Goal: Task Accomplishment & Management: Manage account settings

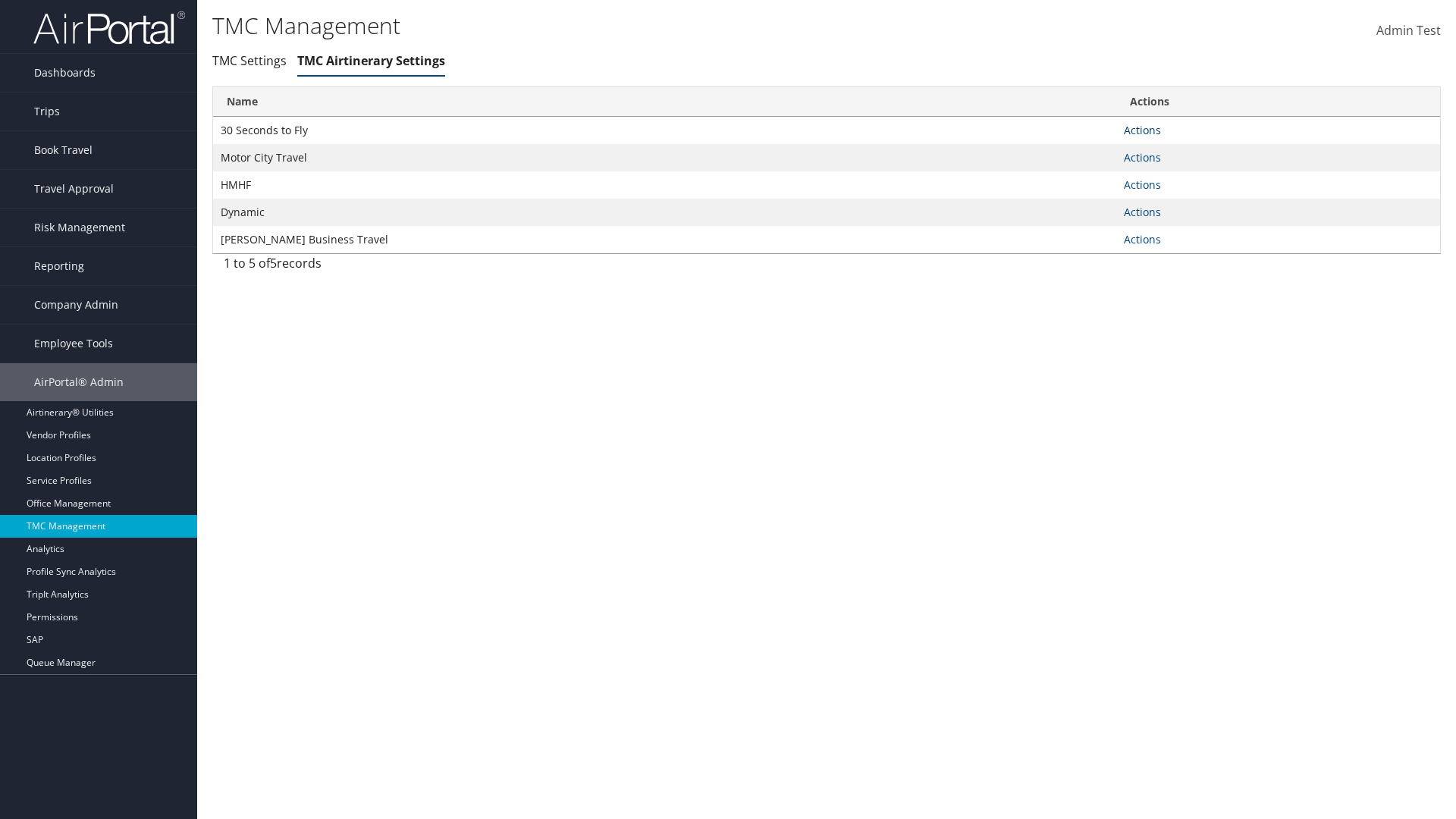
click at [1142, 129] on link "Actions" at bounding box center [1143, 129] width 37 height 14
click at [1086, 178] on link "Manage General notes" at bounding box center [1087, 178] width 139 height 26
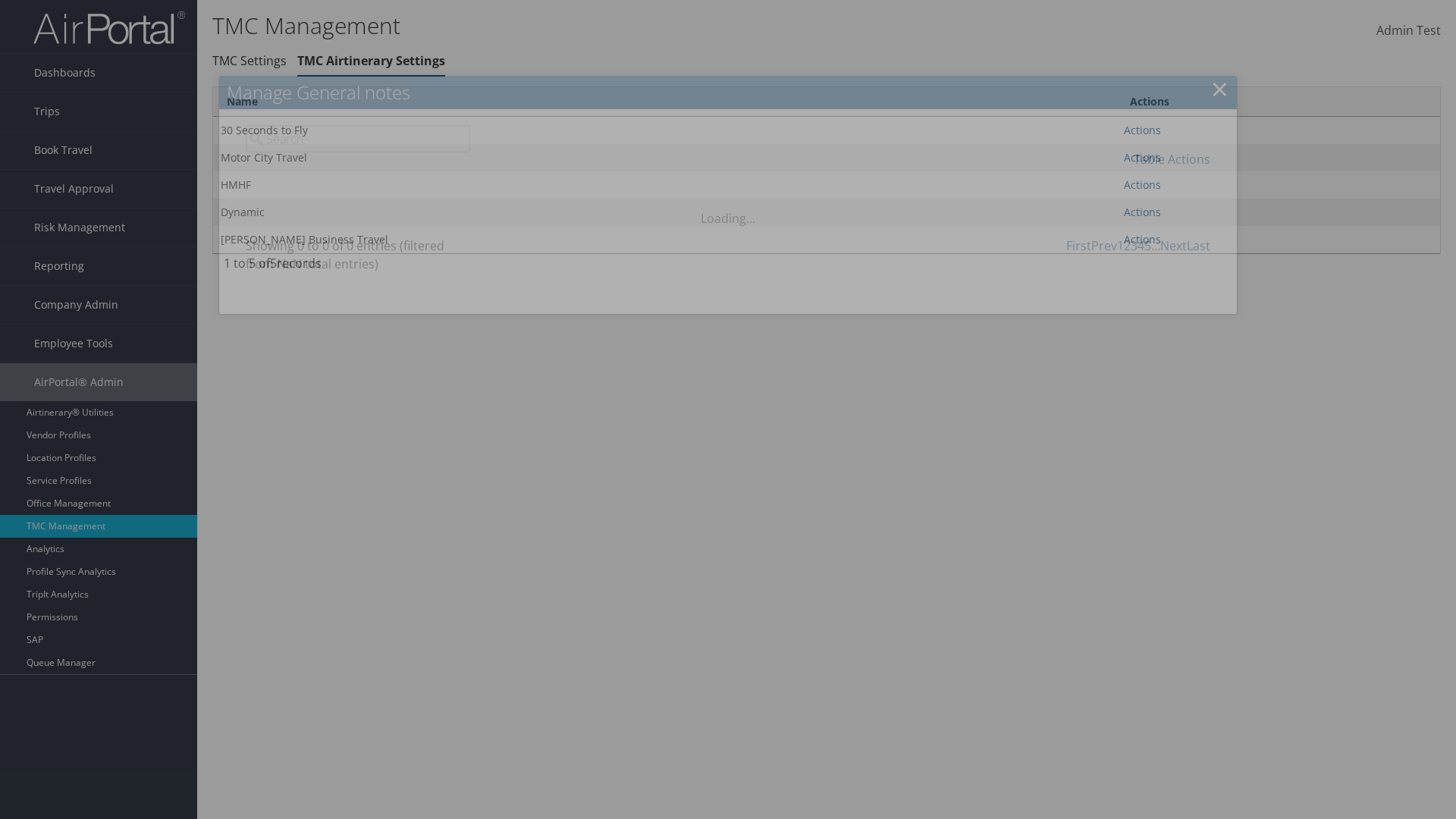
click at [1171, 158] on link "Table Actions" at bounding box center [1171, 159] width 76 height 17
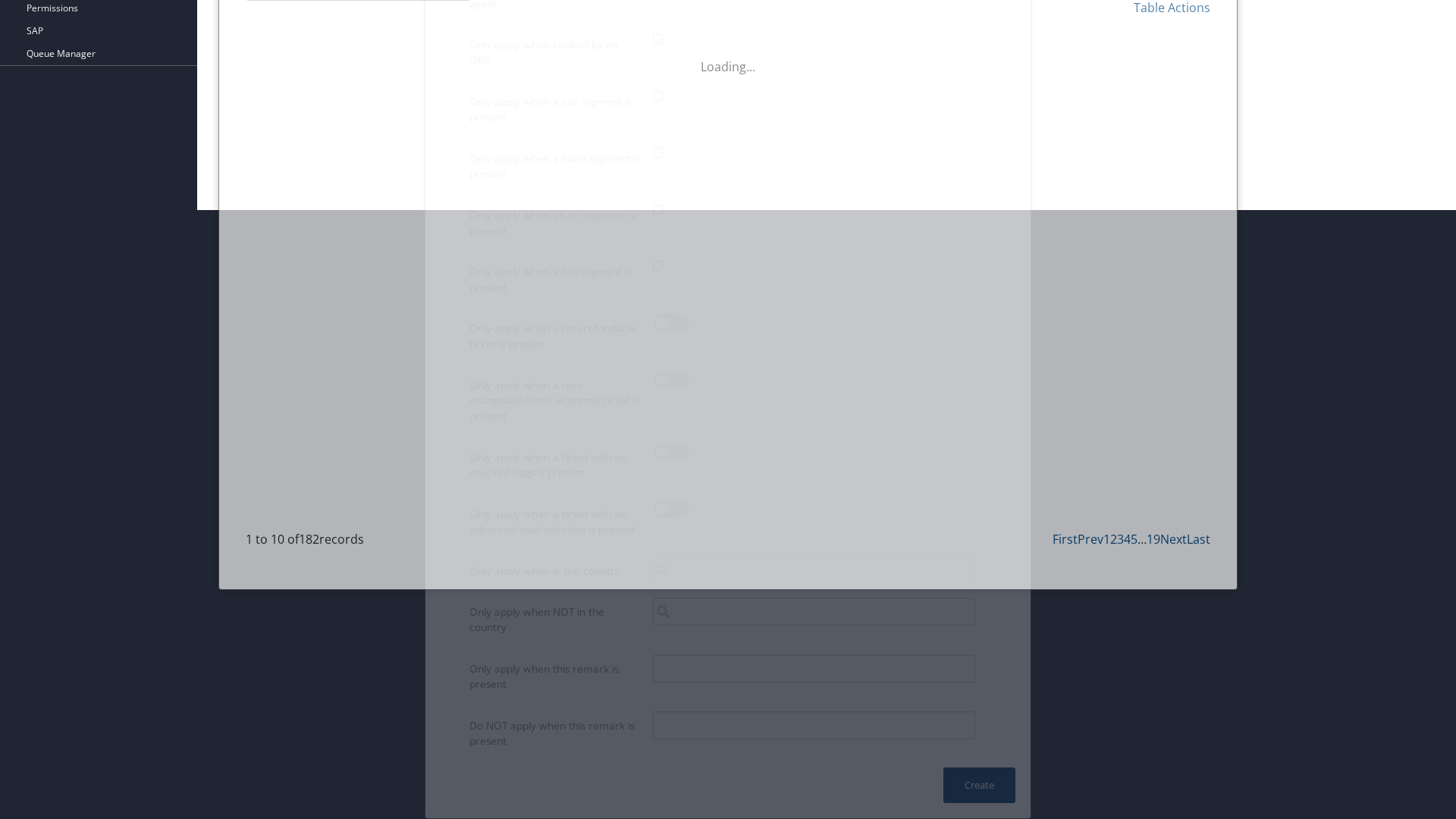
scroll to position [581, 0]
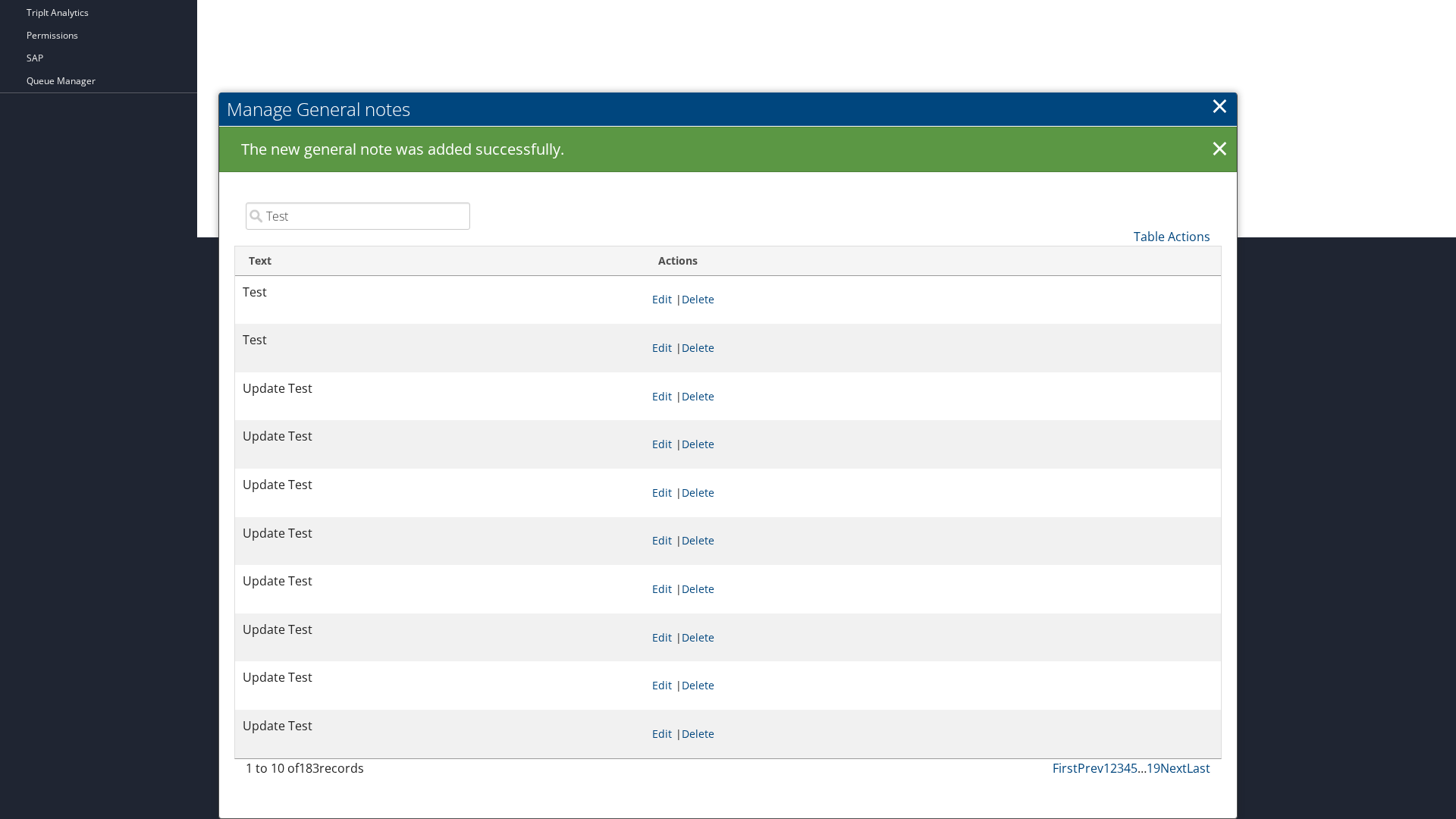
type input "Test"
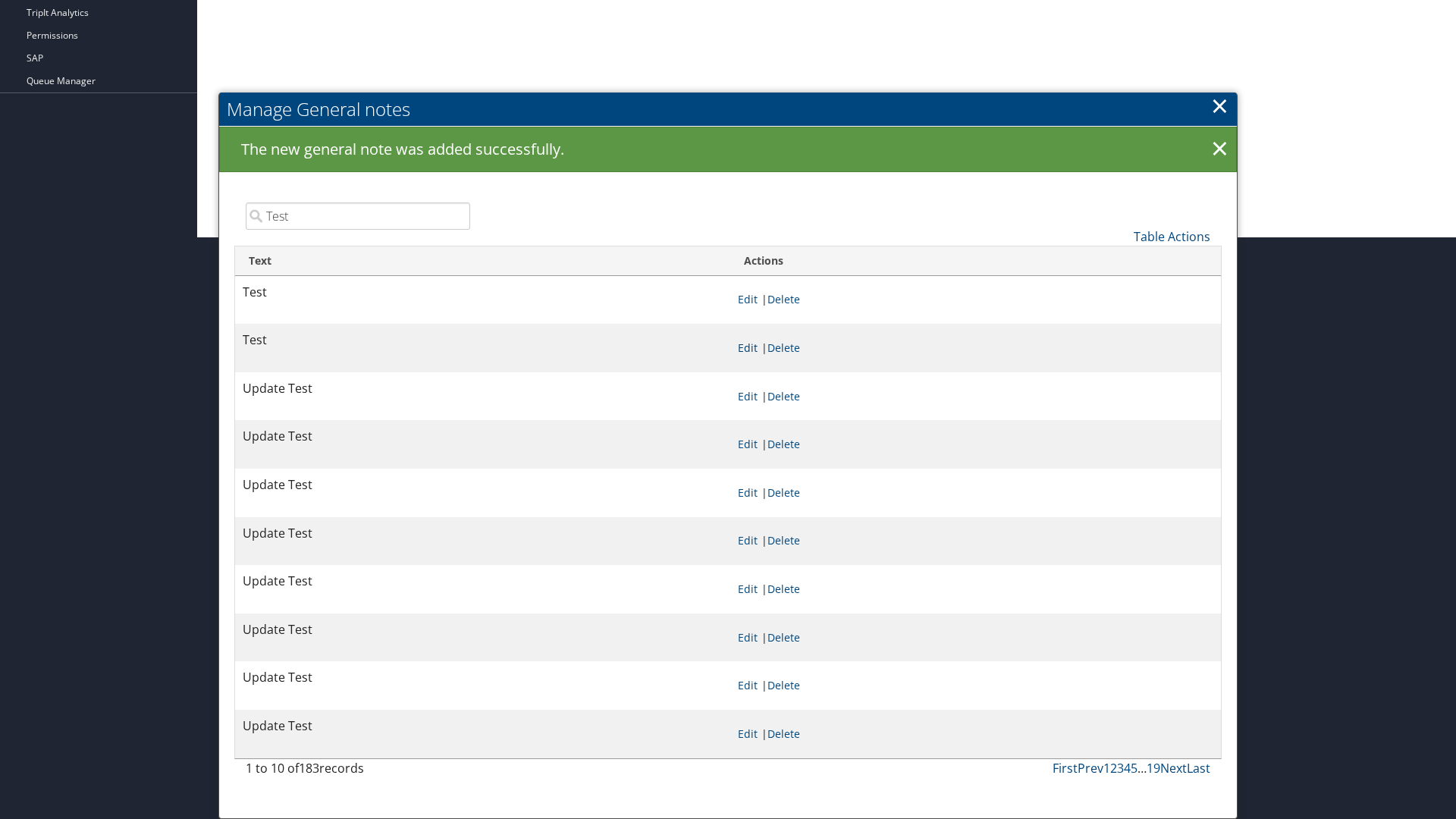
click at [747, 347] on link "Edit" at bounding box center [747, 347] width 20 height 14
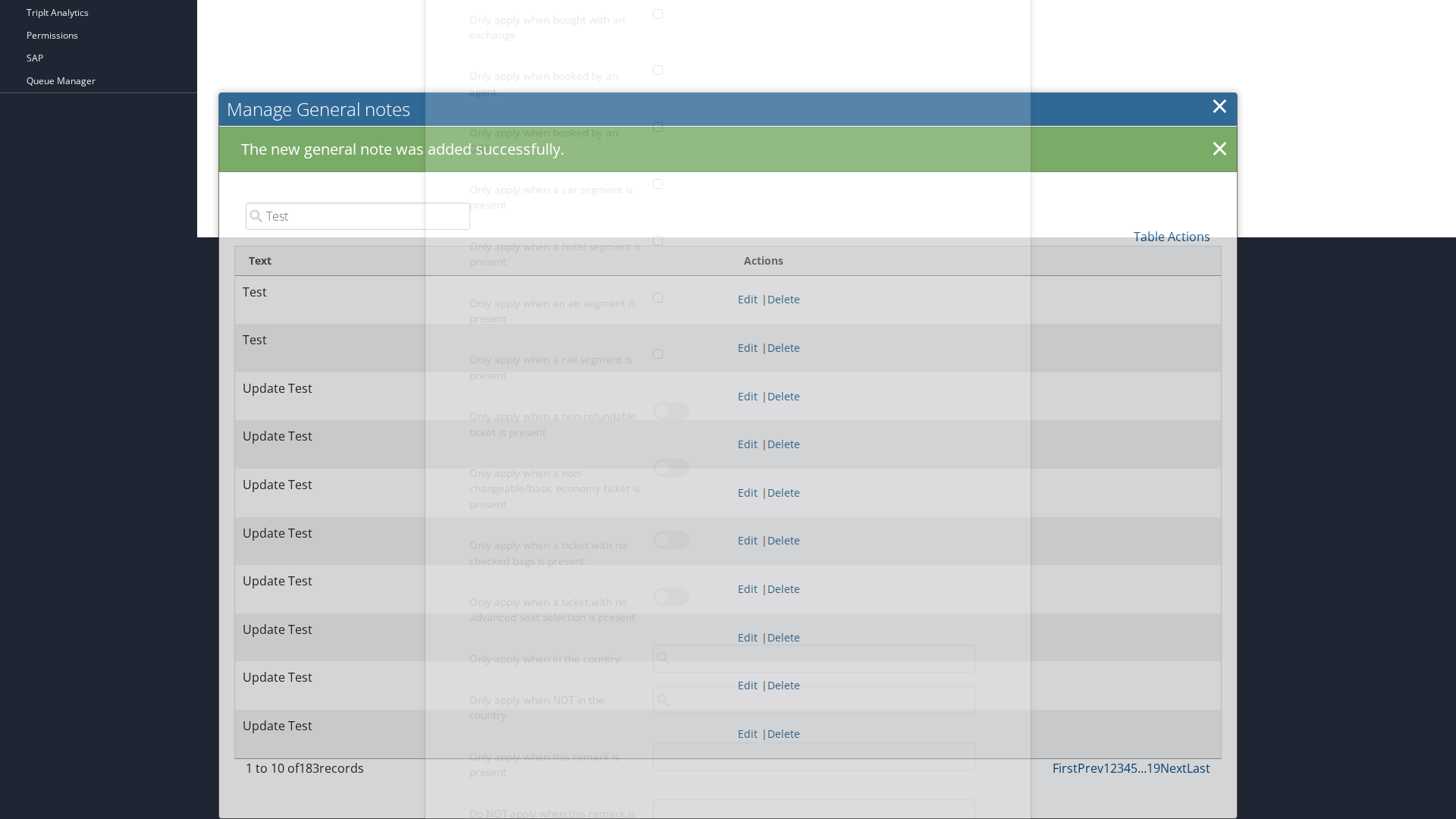
scroll to position [0, 0]
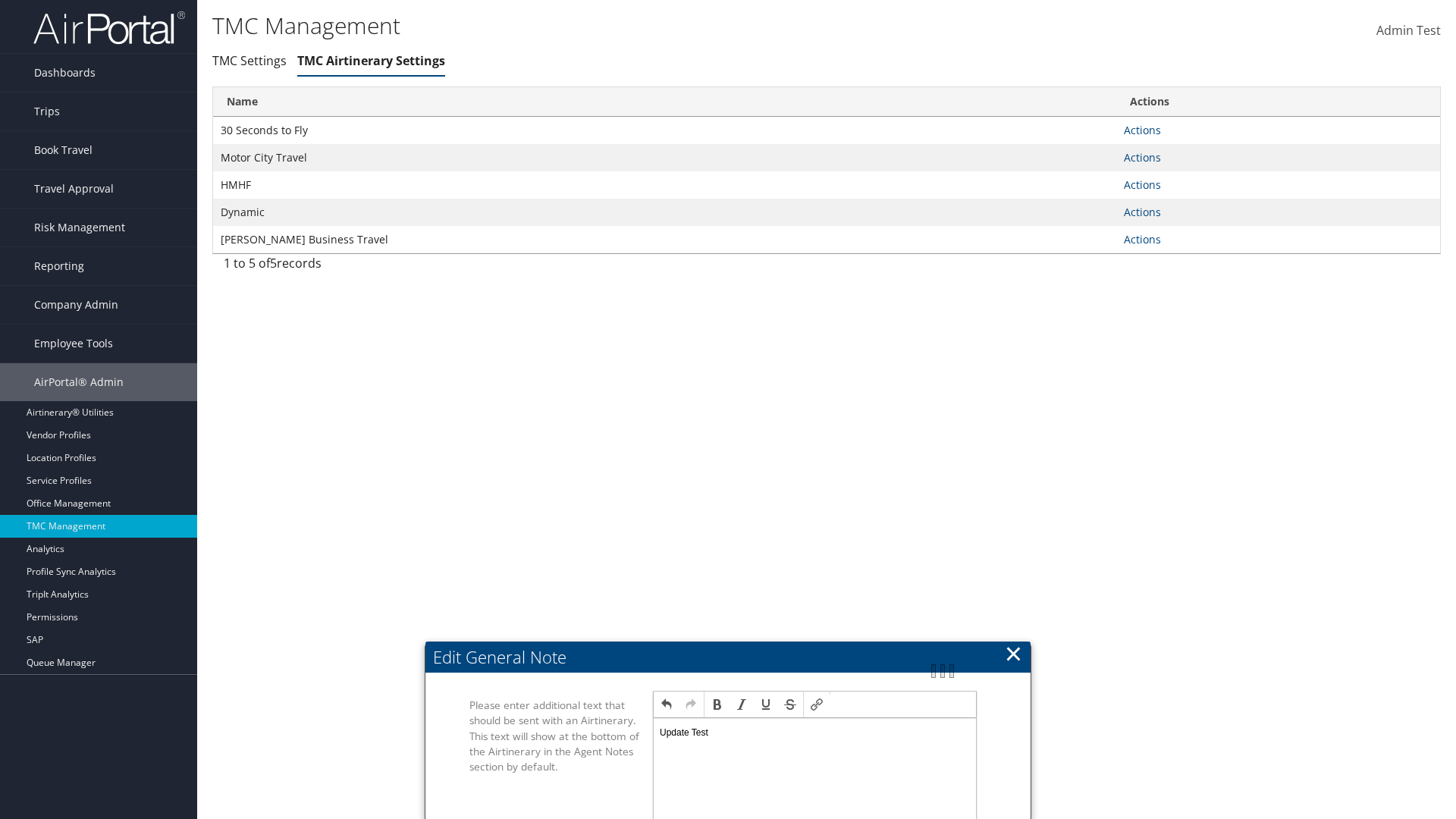
scroll to position [654, 0]
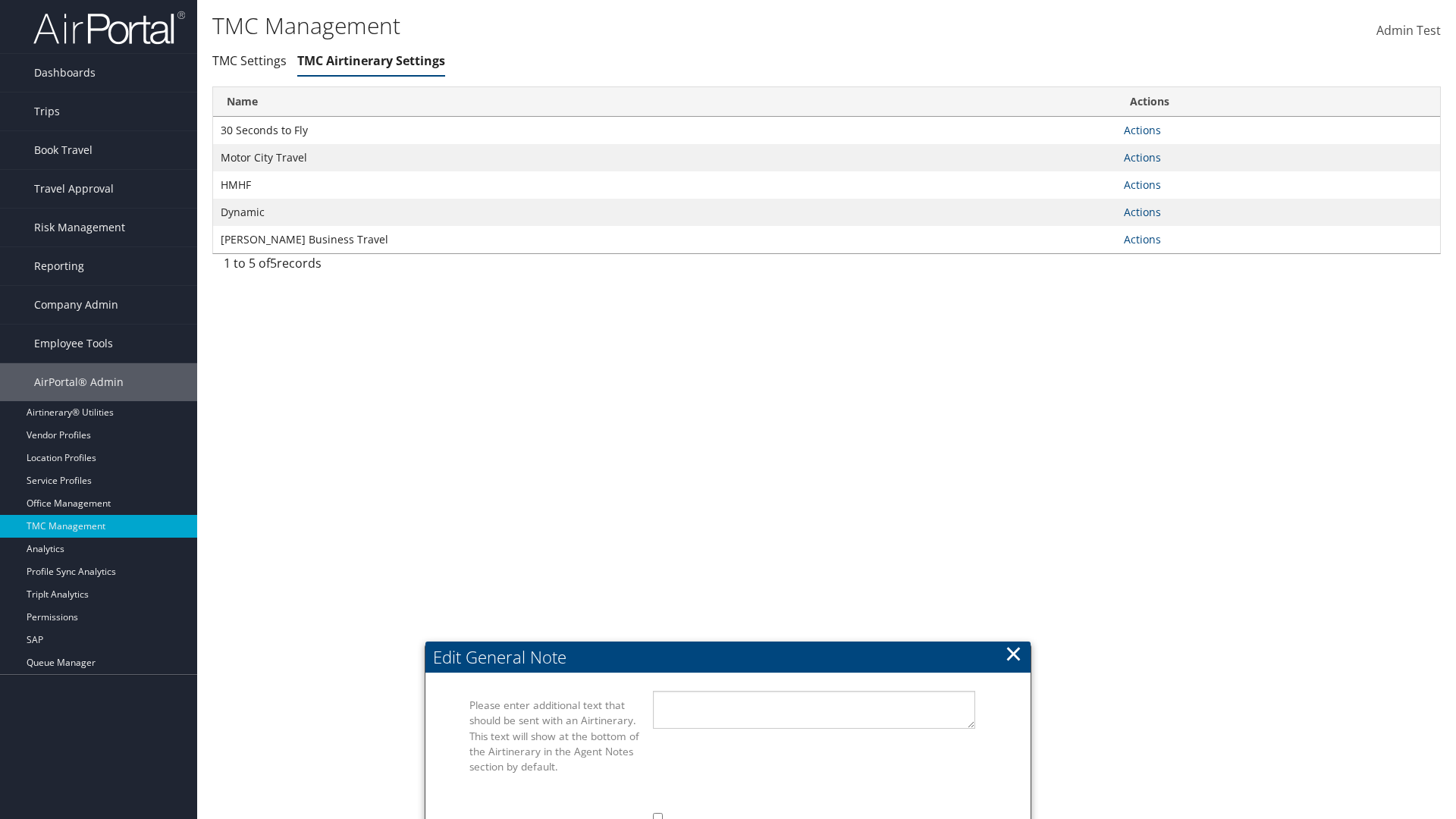
click at [0, 0] on link "Manage General notes" at bounding box center [0, 0] width 0 height 0
